Goal: Find specific fact: Find specific fact

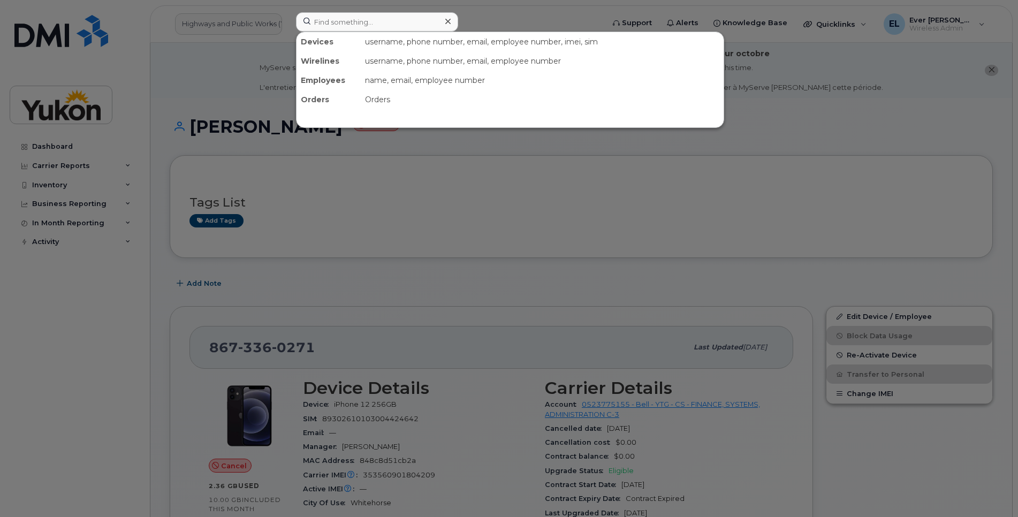
scroll to position [241, 0]
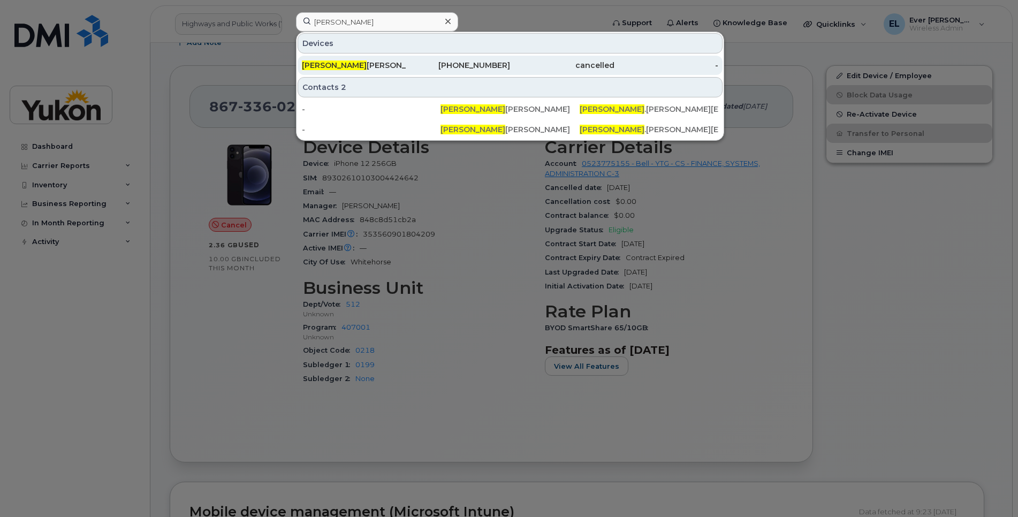
type input "[PERSON_NAME]"
click at [483, 67] on div "[PHONE_NUMBER]" at bounding box center [458, 65] width 104 height 11
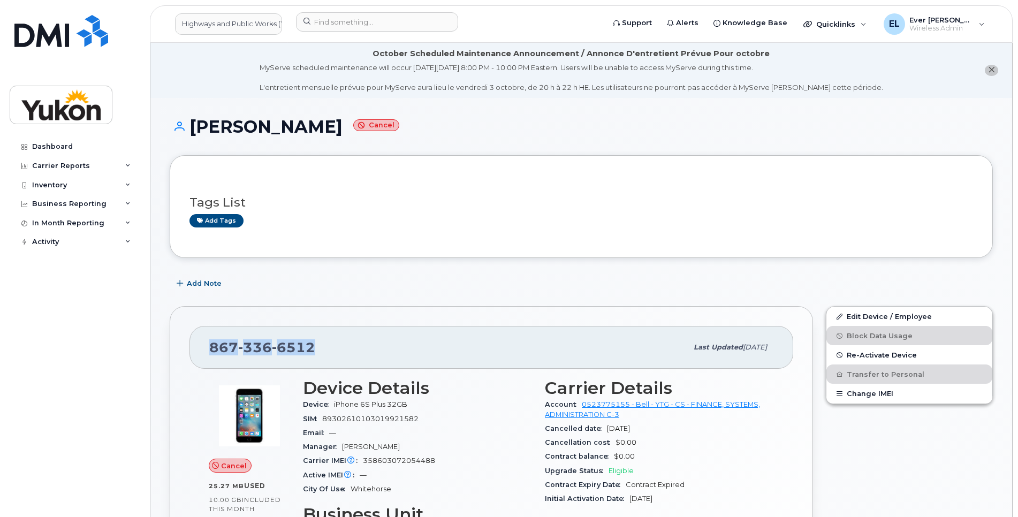
drag, startPoint x: 345, startPoint y: 351, endPoint x: 208, endPoint y: 345, distance: 137.1
click at [208, 345] on div "867 336 6512 Last updated Sep 18, 2025" at bounding box center [491, 347] width 604 height 43
copy span "867 336 6512"
